Goal: Transaction & Acquisition: Purchase product/service

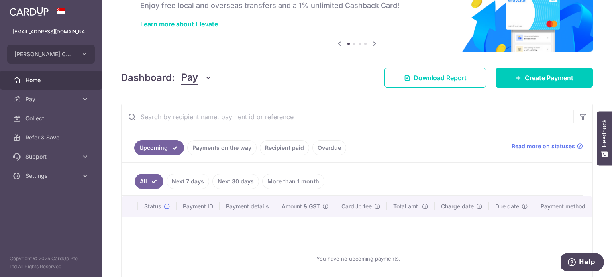
scroll to position [93, 0]
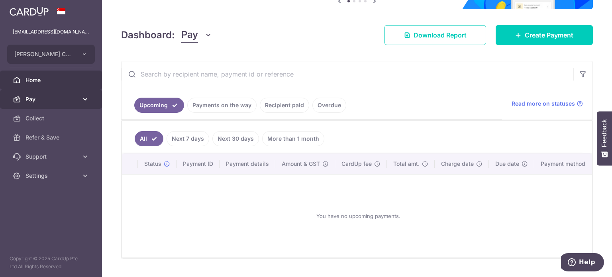
click at [40, 100] on span "Pay" at bounding box center [51, 99] width 53 height 8
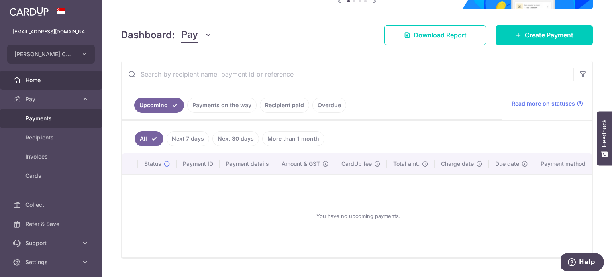
click at [52, 119] on span "Payments" at bounding box center [51, 118] width 53 height 8
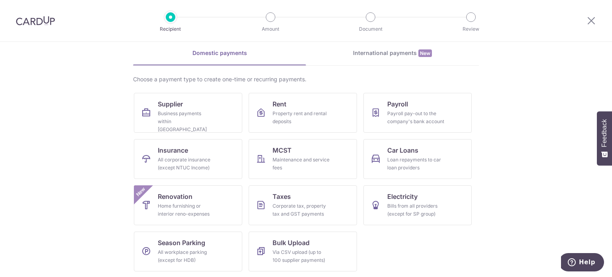
scroll to position [33, 0]
click at [403, 205] on div "Bills from all providers (except for SP group)" at bounding box center [415, 210] width 57 height 16
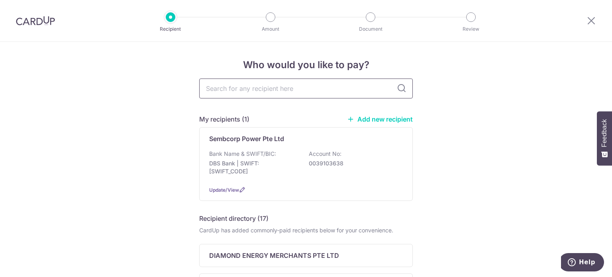
click at [272, 85] on input "text" at bounding box center [306, 88] width 214 height 20
click at [285, 165] on p "DBS Bank | SWIFT: DBSSSGSGXXX" at bounding box center [253, 167] width 89 height 16
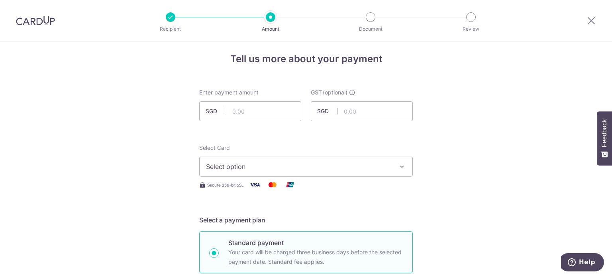
scroll to position [13, 0]
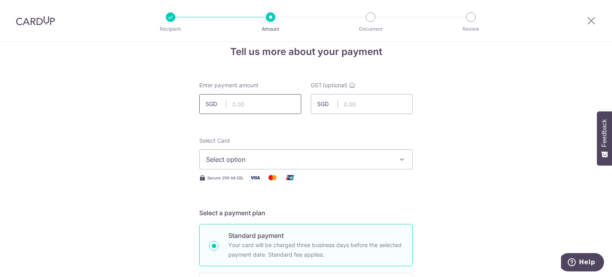
click at [265, 98] on input "text" at bounding box center [250, 104] width 102 height 20
type input "5,315.35"
drag, startPoint x: 459, startPoint y: 165, endPoint x: 402, endPoint y: 168, distance: 57.0
click at [320, 159] on span "Select option" at bounding box center [299, 160] width 186 height 10
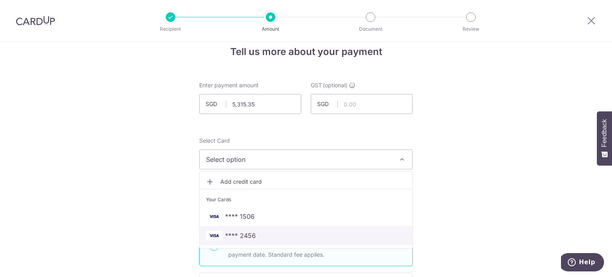
click at [250, 237] on span "**** 2456" at bounding box center [240, 236] width 31 height 10
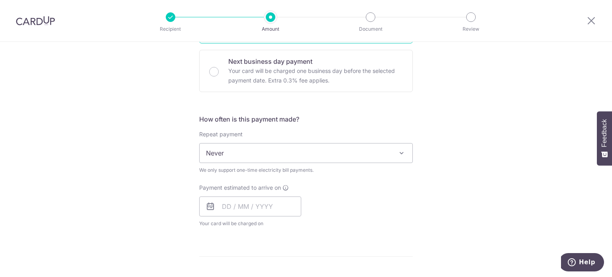
scroll to position [239, 0]
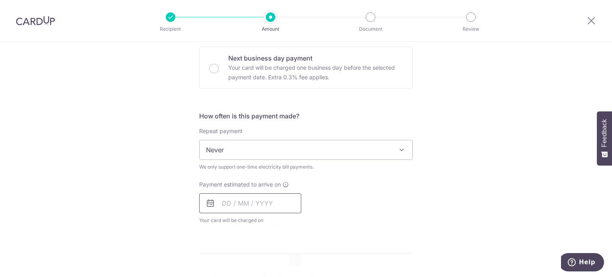
click at [236, 204] on input "text" at bounding box center [250, 203] width 102 height 20
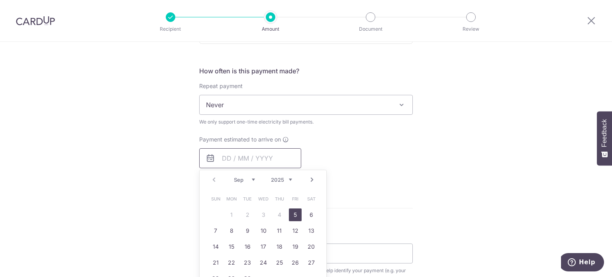
scroll to position [292, 0]
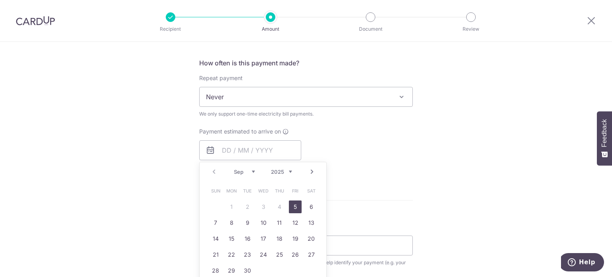
click at [292, 206] on link "5" at bounding box center [295, 206] width 13 height 13
type input "05/09/2025"
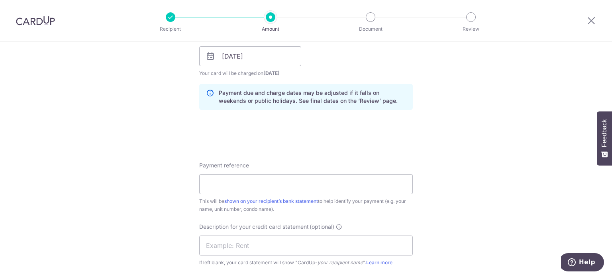
scroll to position [398, 0]
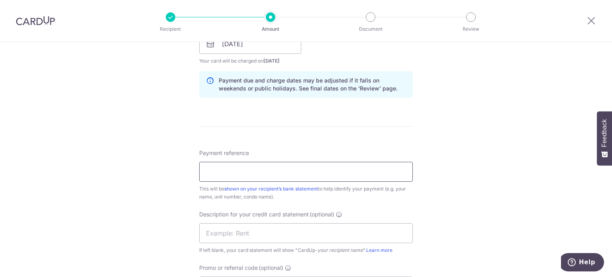
click at [266, 172] on input "Payment reference" at bounding box center [306, 172] width 214 height 20
type input "298102"
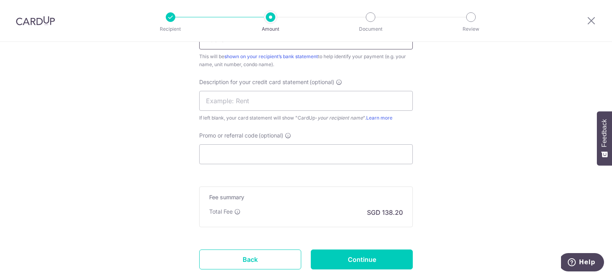
scroll to position [518, 0]
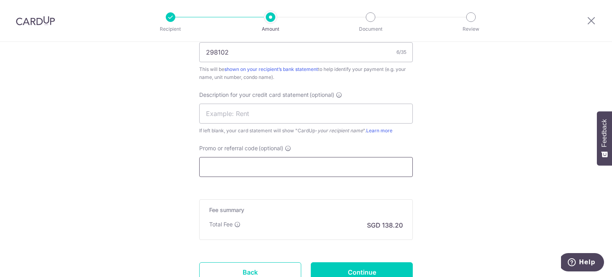
click at [259, 167] on input "Promo or referral code (optional)" at bounding box center [306, 167] width 214 height 20
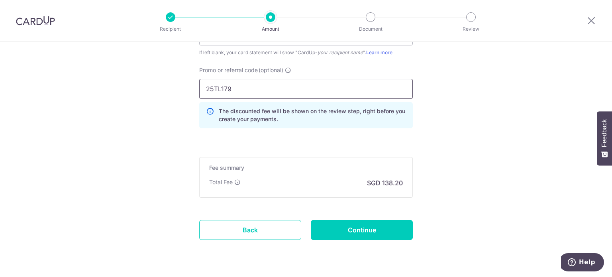
scroll to position [617, 0]
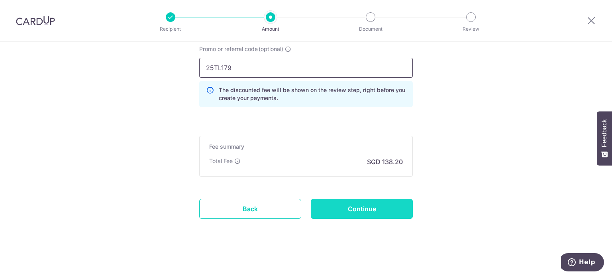
type input "25TL179"
click at [386, 214] on input "Continue" at bounding box center [362, 209] width 102 height 20
type input "Create Schedule"
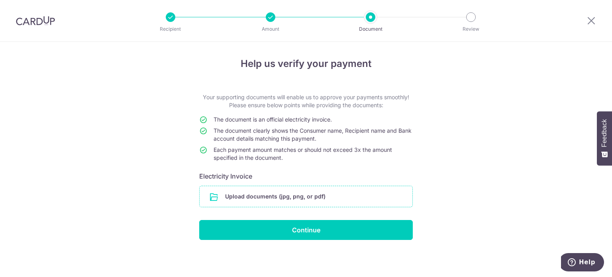
click at [310, 199] on input "file" at bounding box center [306, 196] width 213 height 21
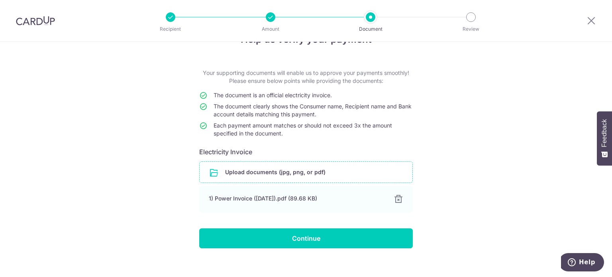
scroll to position [33, 0]
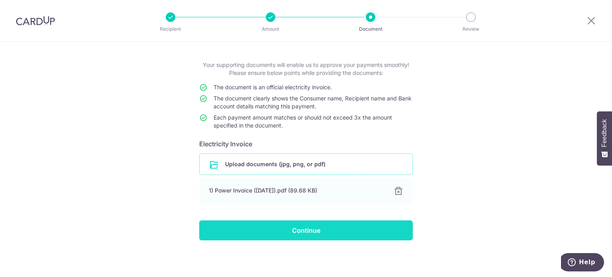
click at [307, 235] on input "Continue" at bounding box center [306, 230] width 214 height 20
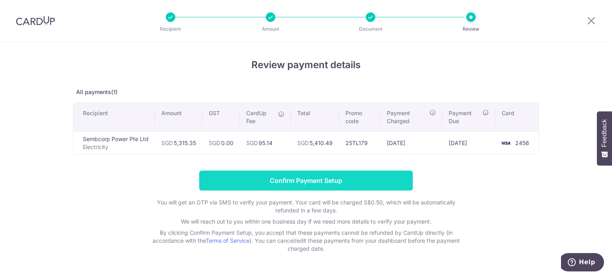
click at [357, 180] on input "Confirm Payment Setup" at bounding box center [306, 181] width 214 height 20
